Goal: Information Seeking & Learning: Understand process/instructions

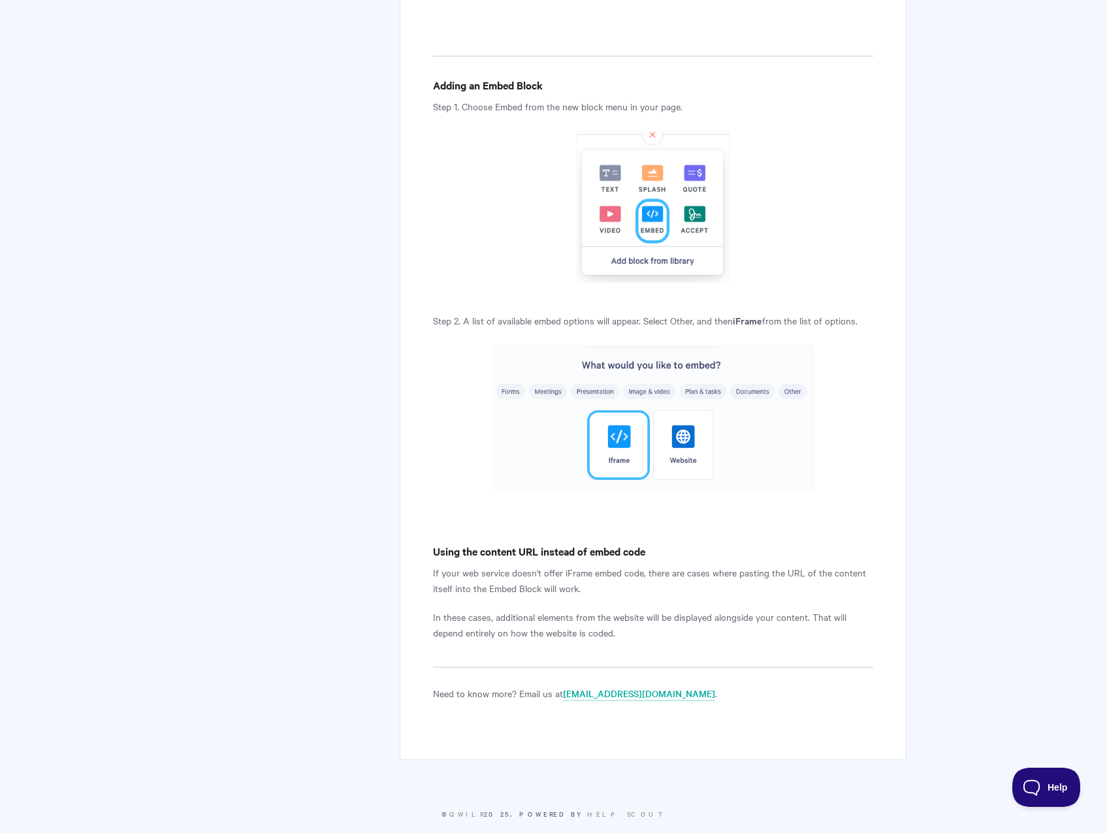
scroll to position [2407, 0]
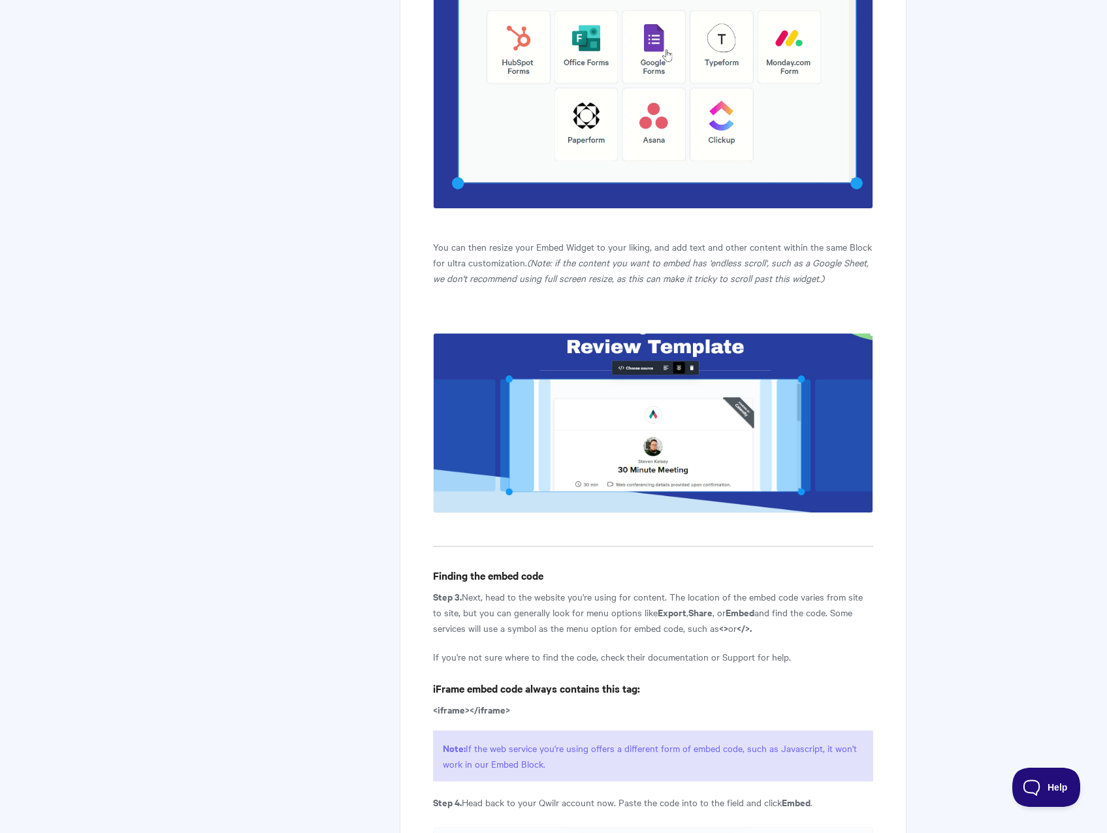
scroll to position [970, 0]
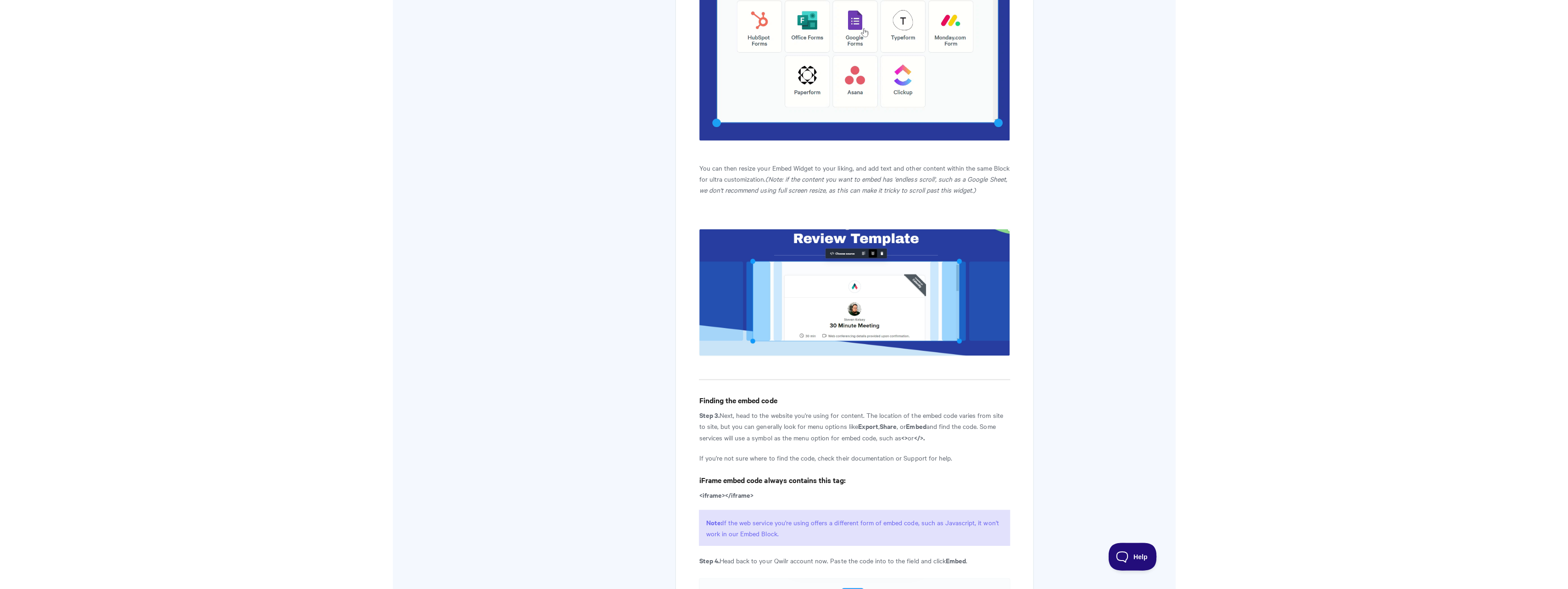
scroll to position [1101, 0]
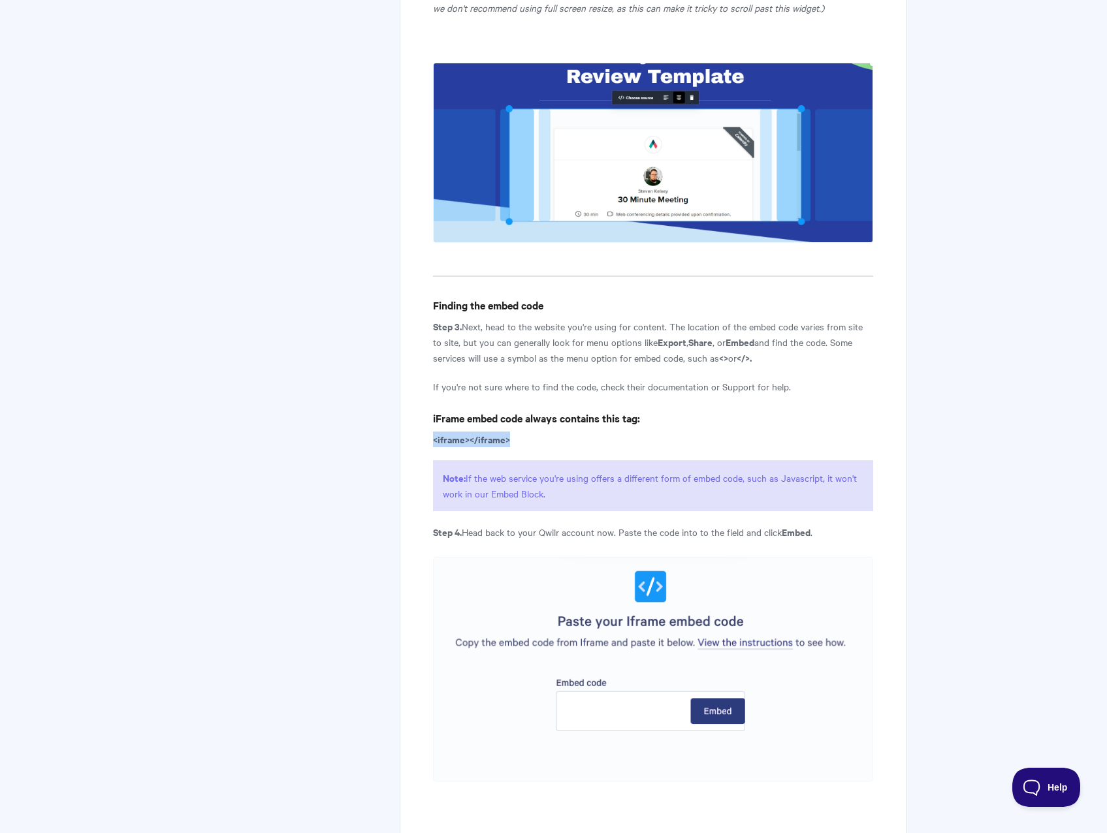
drag, startPoint x: 512, startPoint y: 459, endPoint x: 434, endPoint y: 460, distance: 78.4
click at [434, 447] on p "<iframe></iframe>" at bounding box center [652, 440] width 439 height 16
copy strong "<iframe></iframe>"
